Goal: Task Accomplishment & Management: Use online tool/utility

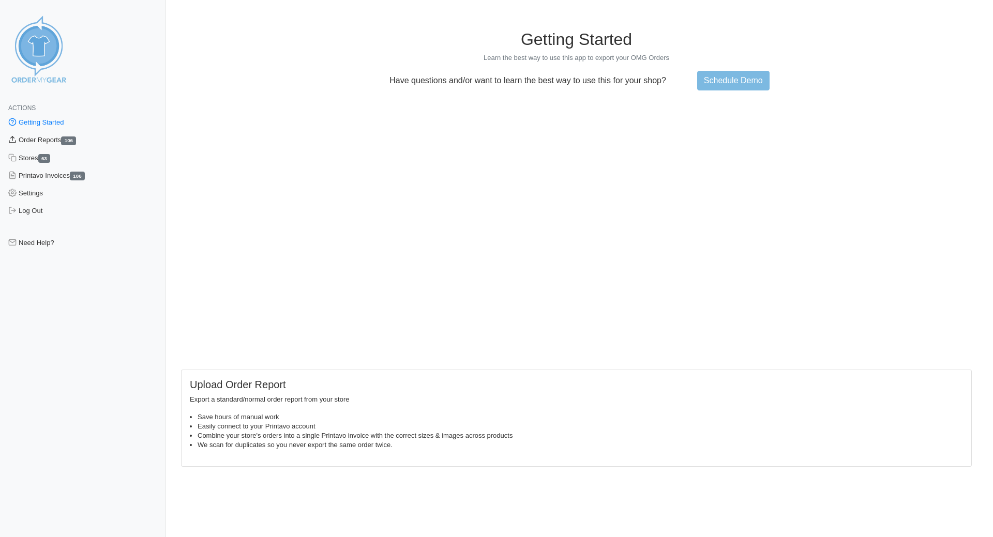
click at [45, 142] on link "Order Reports 106" at bounding box center [82, 140] width 165 height 18
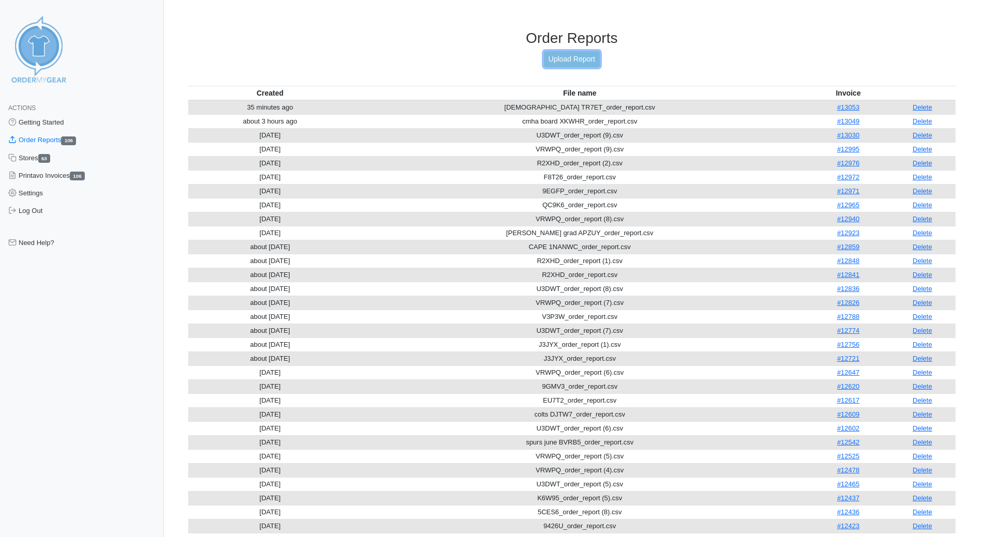
click at [584, 63] on link "Upload Report" at bounding box center [572, 59] width 56 height 16
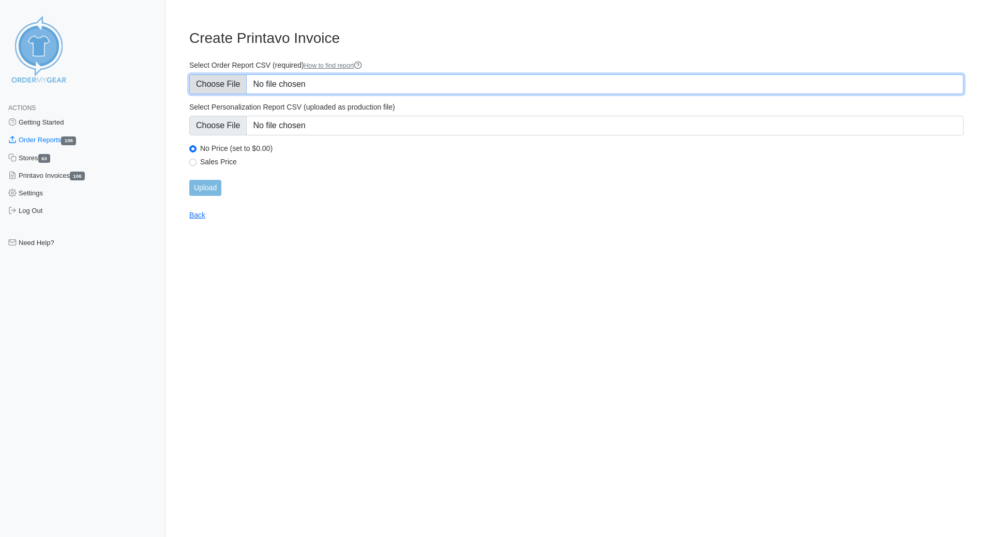
click at [224, 80] on input "Select Order Report CSV (required) How to find report" at bounding box center [576, 84] width 774 height 20
type input "C:\fakepath\PBA AUG JPNYX_order_report.csv"
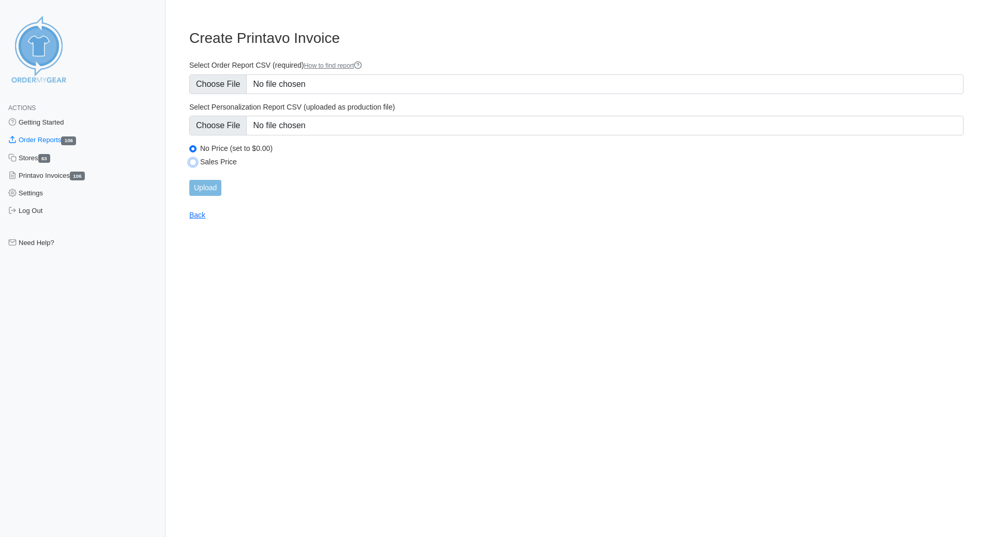
click at [196, 162] on input "Sales Price" at bounding box center [192, 162] width 7 height 7
radio input "true"
drag, startPoint x: 204, startPoint y: 190, endPoint x: 209, endPoint y: 190, distance: 5.2
click at [204, 190] on input "Upload" at bounding box center [205, 188] width 32 height 16
